Goal: Browse casually

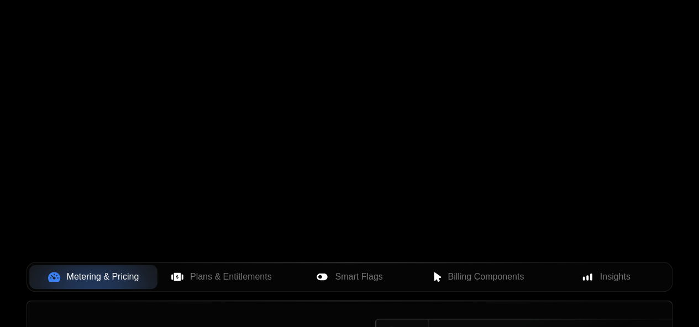
scroll to position [317, 0]
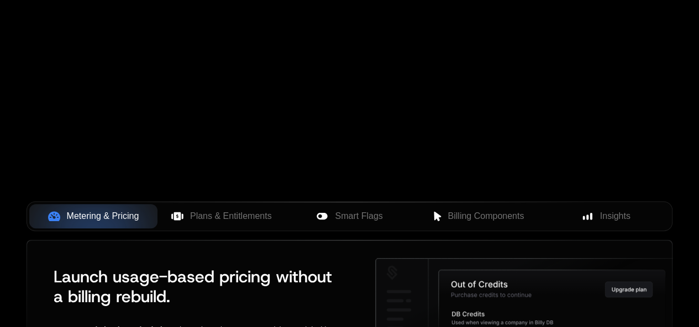
click at [365, 141] on div "Your browser does not support the video tag." at bounding box center [349, 14] width 699 height 465
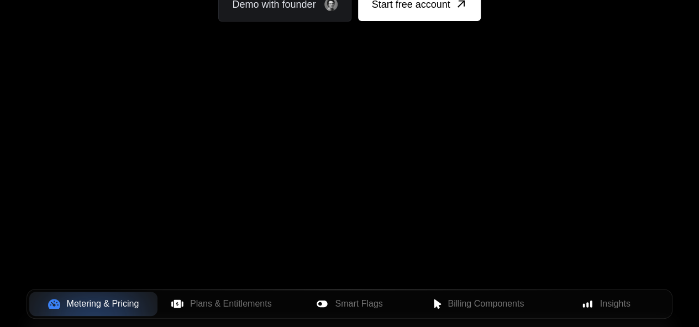
scroll to position [207, 0]
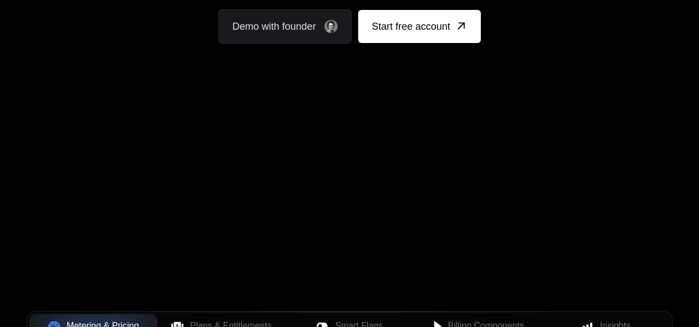
click at [139, 211] on div "Your browser does not support the video tag." at bounding box center [349, 124] width 699 height 465
click at [134, 212] on div "Your browser does not support the video tag." at bounding box center [349, 124] width 699 height 465
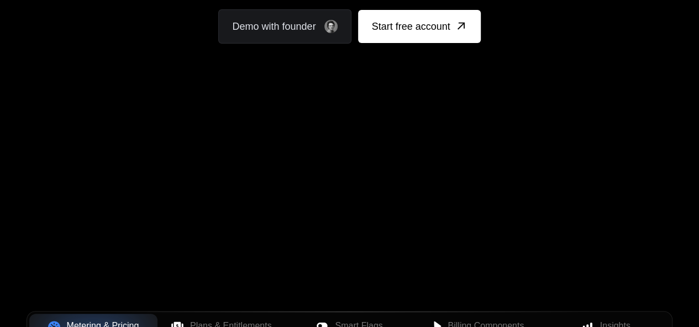
click at [134, 212] on div "Your browser does not support the video tag." at bounding box center [349, 124] width 699 height 465
click at [235, 124] on div "Your browser does not support the video tag." at bounding box center [349, 124] width 699 height 465
click at [394, 254] on div "Your browser does not support the video tag." at bounding box center [349, 124] width 699 height 465
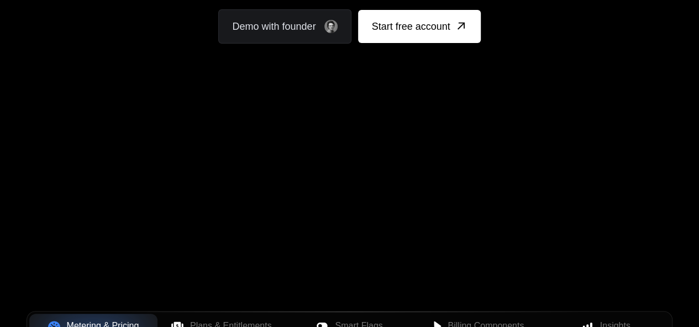
click at [526, 230] on div "Your browser does not support the video tag." at bounding box center [349, 124] width 699 height 465
click at [133, 215] on div "Your browser does not support the video tag." at bounding box center [349, 124] width 699 height 465
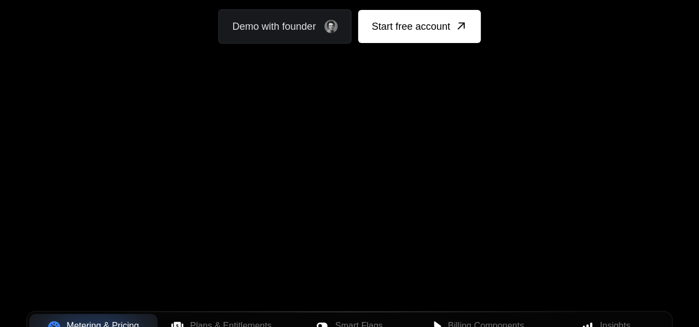
click at [173, 131] on div "Your browser does not support the video tag." at bounding box center [349, 124] width 699 height 465
click at [382, 251] on div "Your browser does not support the video tag." at bounding box center [349, 124] width 699 height 465
click at [515, 176] on div "Your browser does not support the video tag." at bounding box center [349, 124] width 699 height 465
